Goal: Navigation & Orientation: Find specific page/section

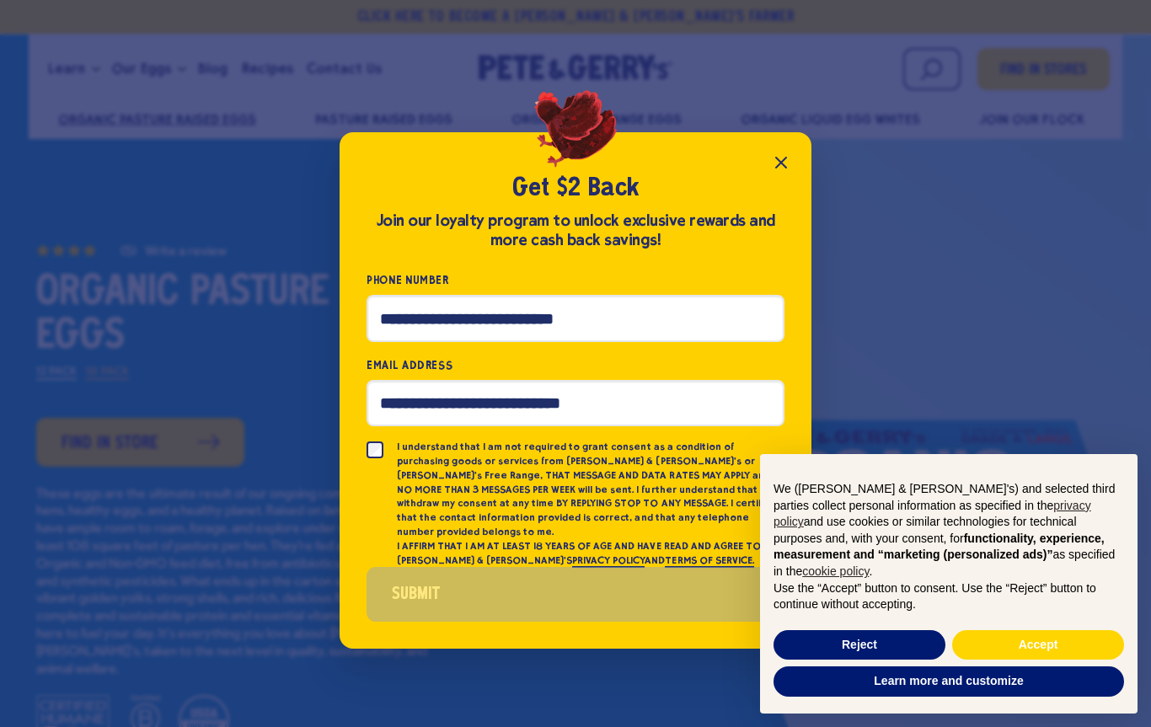
click at [1065, 67] on div "Get $2 Back Join our loyalty program to unlock exclusive rewards and more cash …" at bounding box center [575, 363] width 1151 height 727
click at [795, 158] on button "Close popup" at bounding box center [781, 163] width 34 height 34
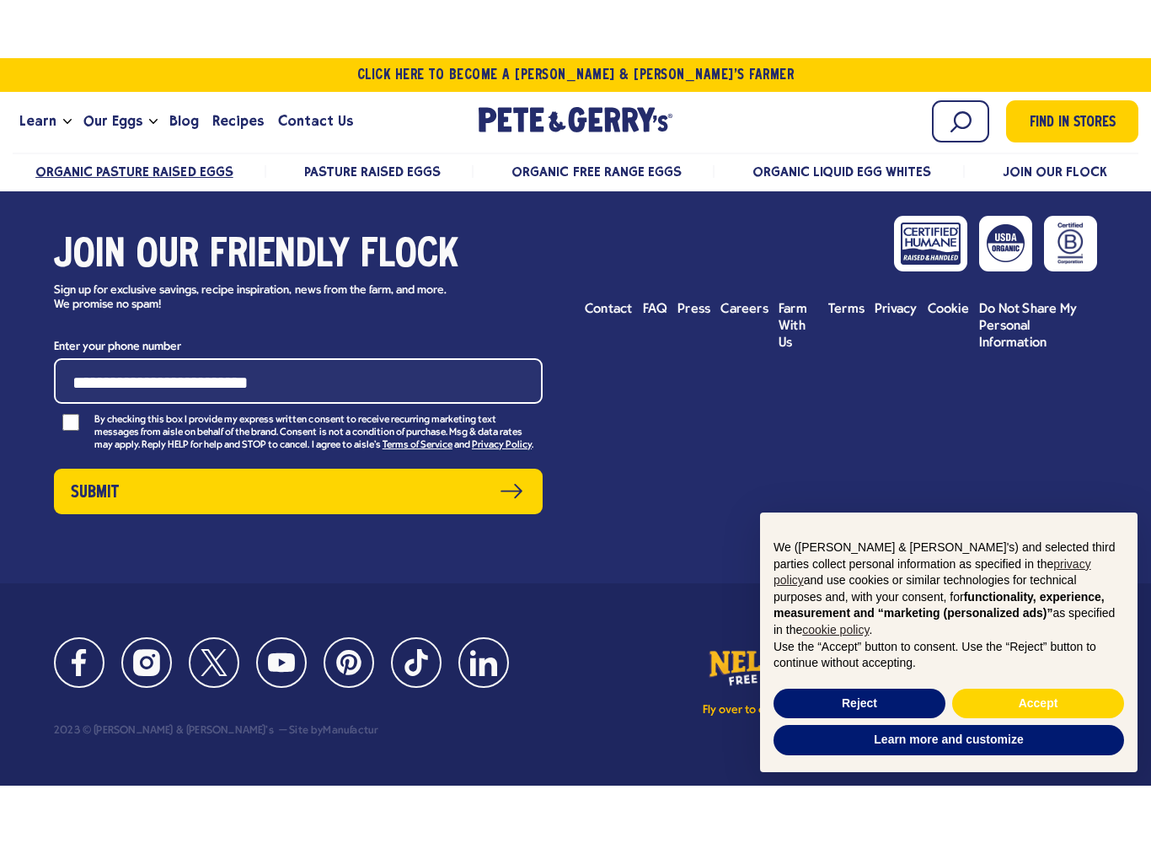
scroll to position [6771, 0]
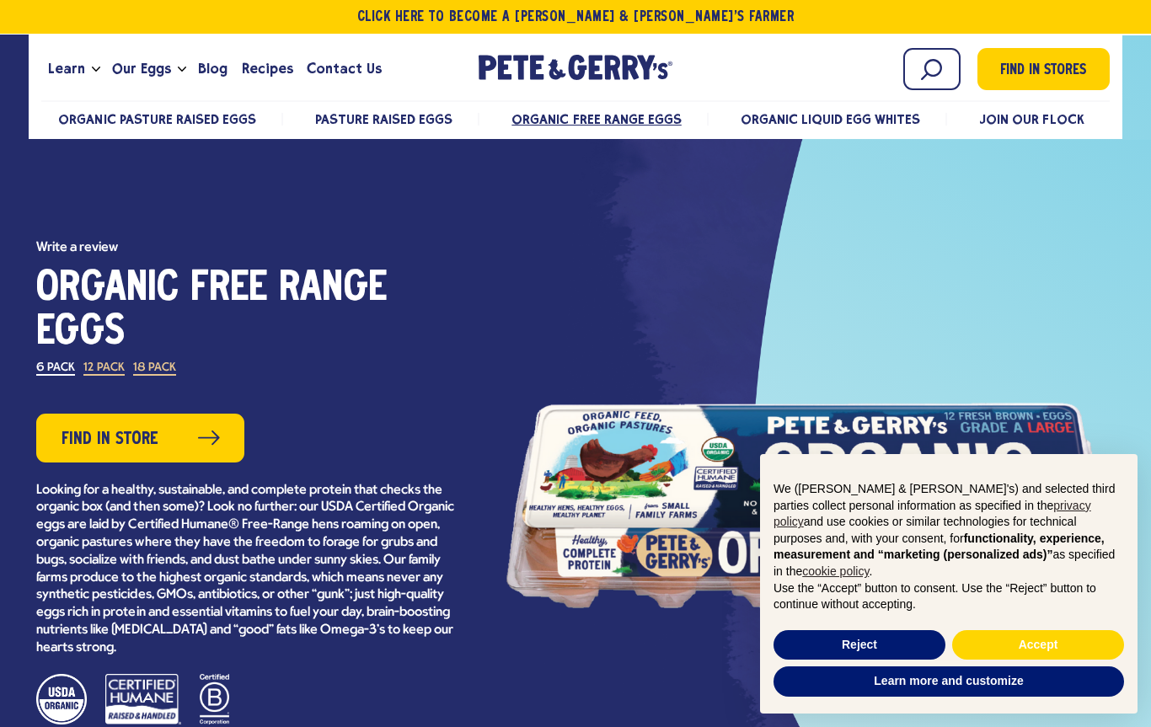
click at [217, 444] on icon at bounding box center [209, 438] width 22 height 15
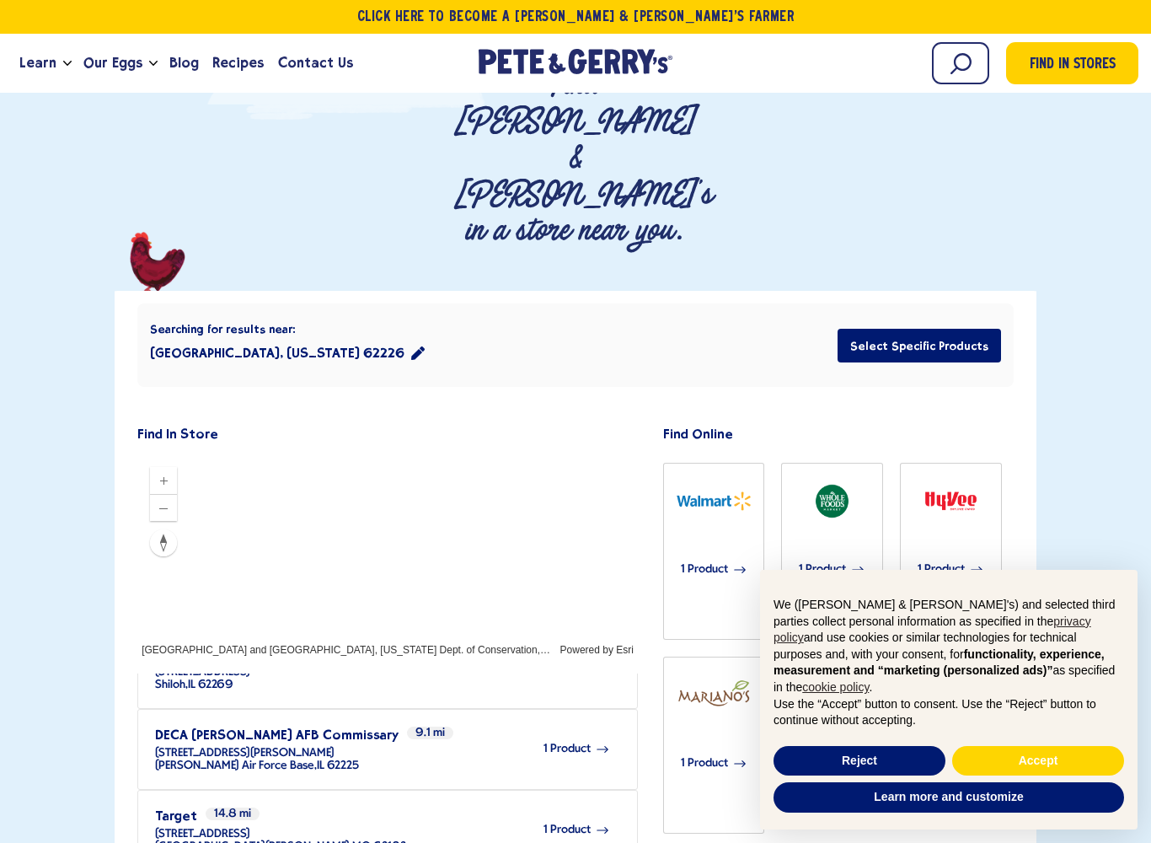
scroll to position [370, 0]
click at [588, 726] on span "1 Product" at bounding box center [567, 828] width 47 height 13
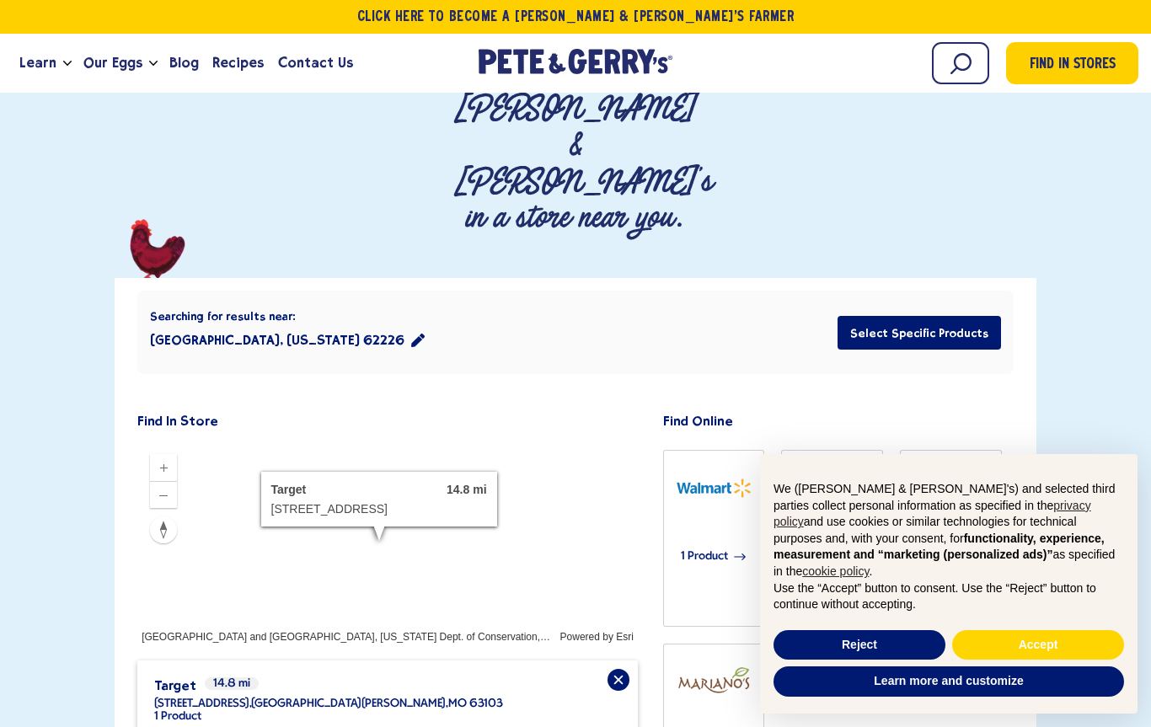
scroll to position [226, 0]
